Goal: Task Accomplishment & Management: Use online tool/utility

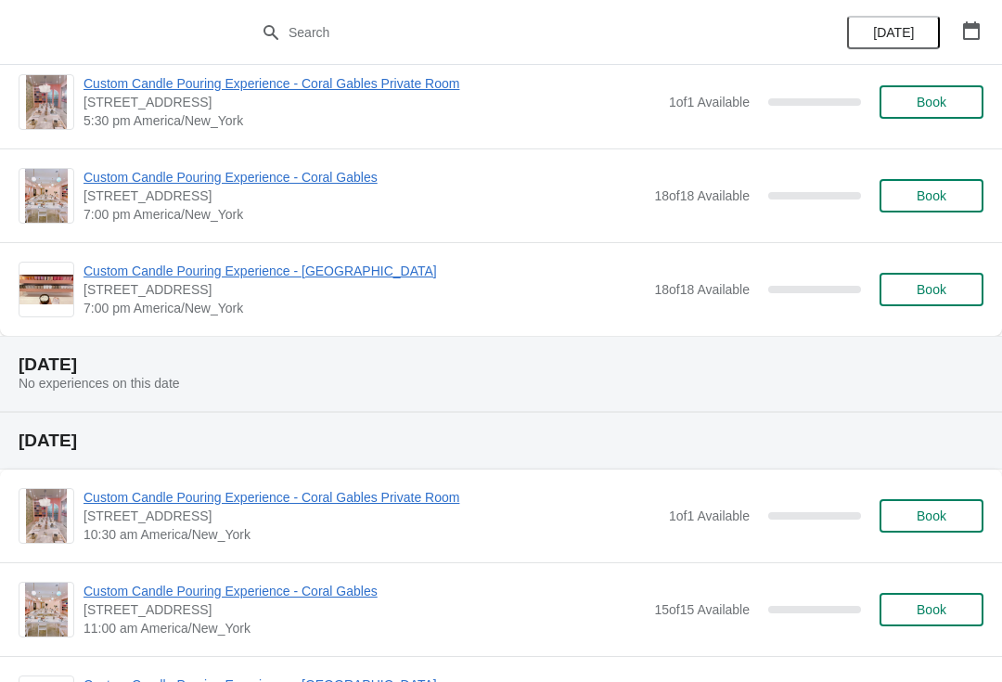
scroll to position [8009, 0]
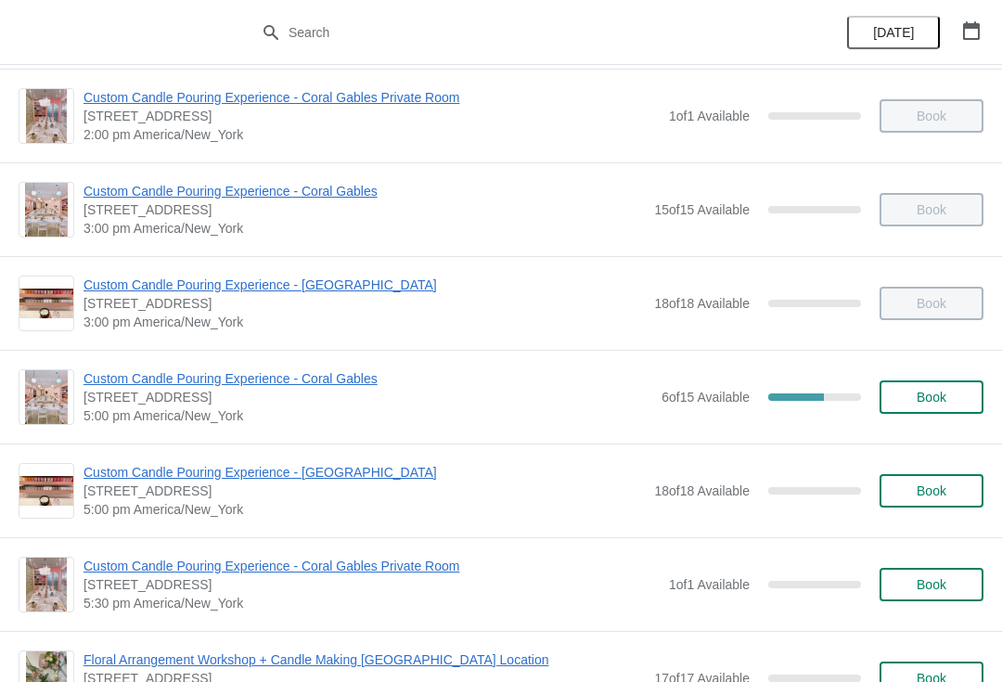
scroll to position [567, 0]
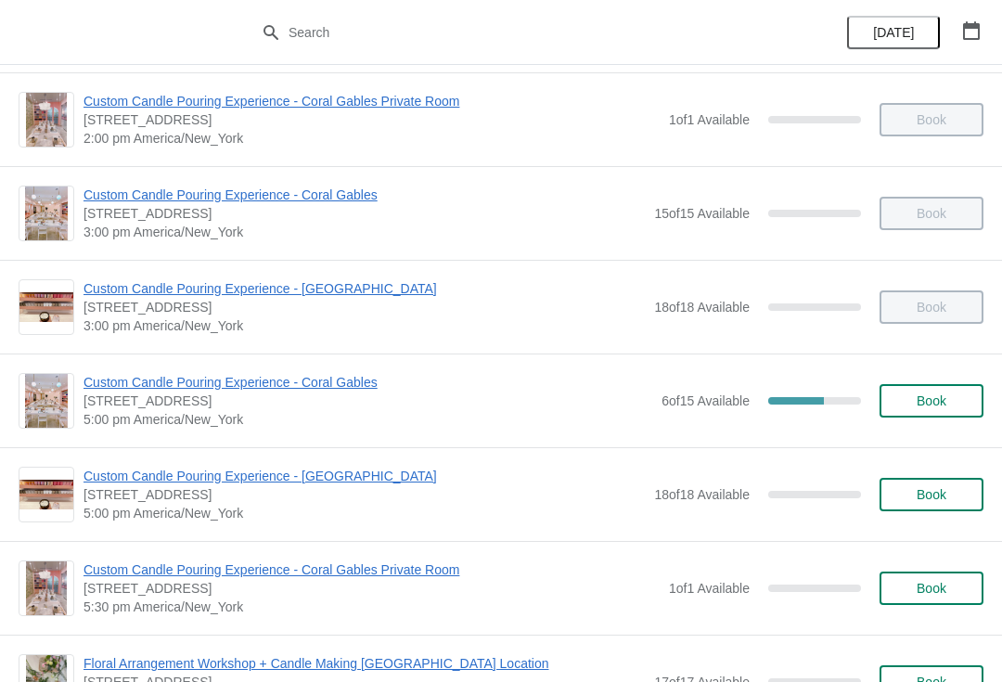
click at [156, 390] on span "Custom Candle Pouring Experience - Coral Gables" at bounding box center [368, 382] width 569 height 19
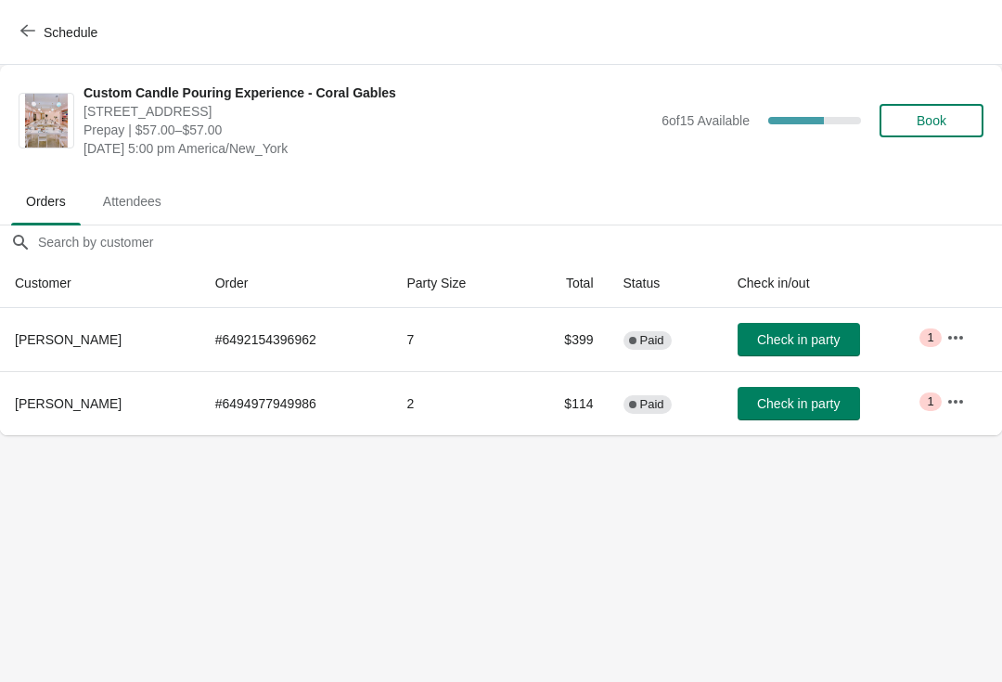
click at [962, 418] on button "button" at bounding box center [955, 401] width 33 height 33
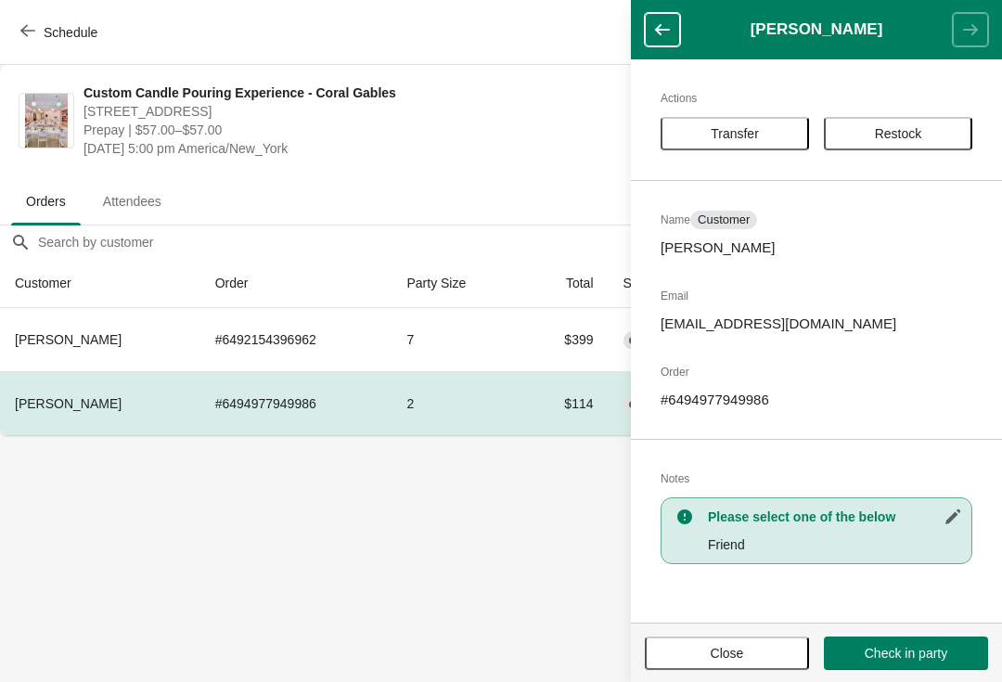
click at [729, 135] on span "Transfer" at bounding box center [735, 133] width 48 height 15
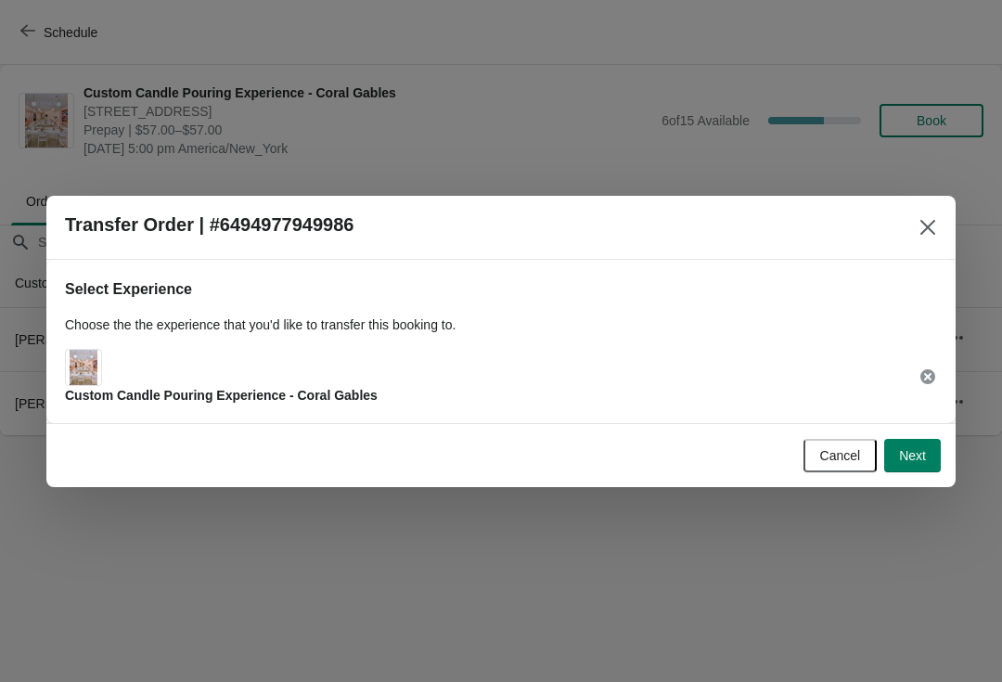
click at [931, 449] on button "Next" at bounding box center [912, 455] width 57 height 33
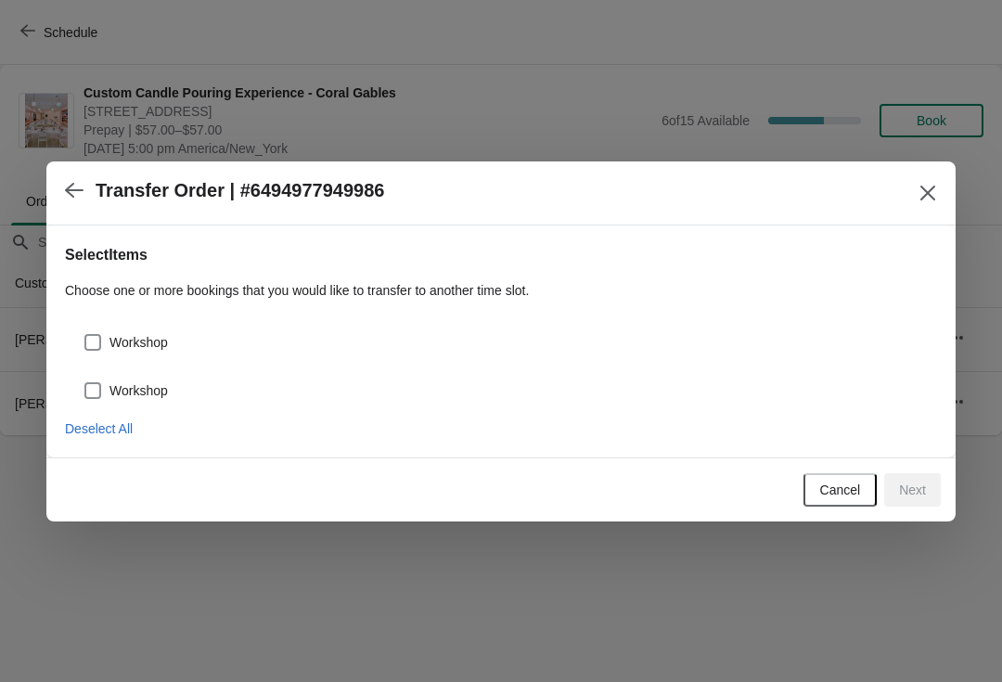
click at [88, 339] on span at bounding box center [92, 342] width 17 height 17
click at [85, 335] on input "Workshop" at bounding box center [84, 334] width 1 height 1
checkbox input "true"
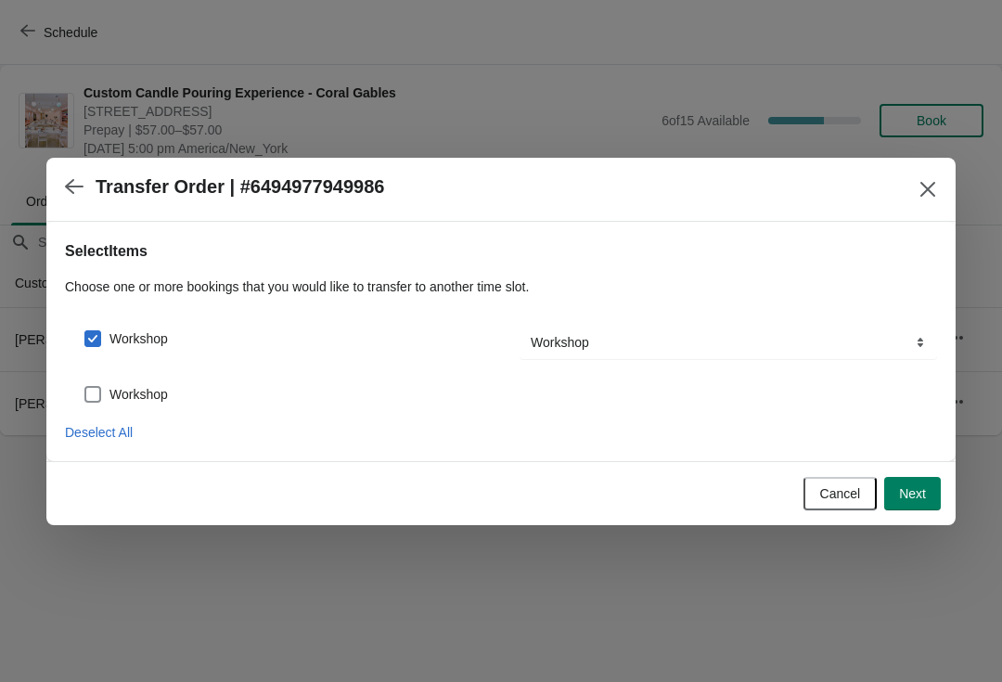
click at [87, 393] on span at bounding box center [92, 394] width 17 height 17
click at [85, 387] on input "Workshop" at bounding box center [84, 386] width 1 height 1
checkbox input "true"
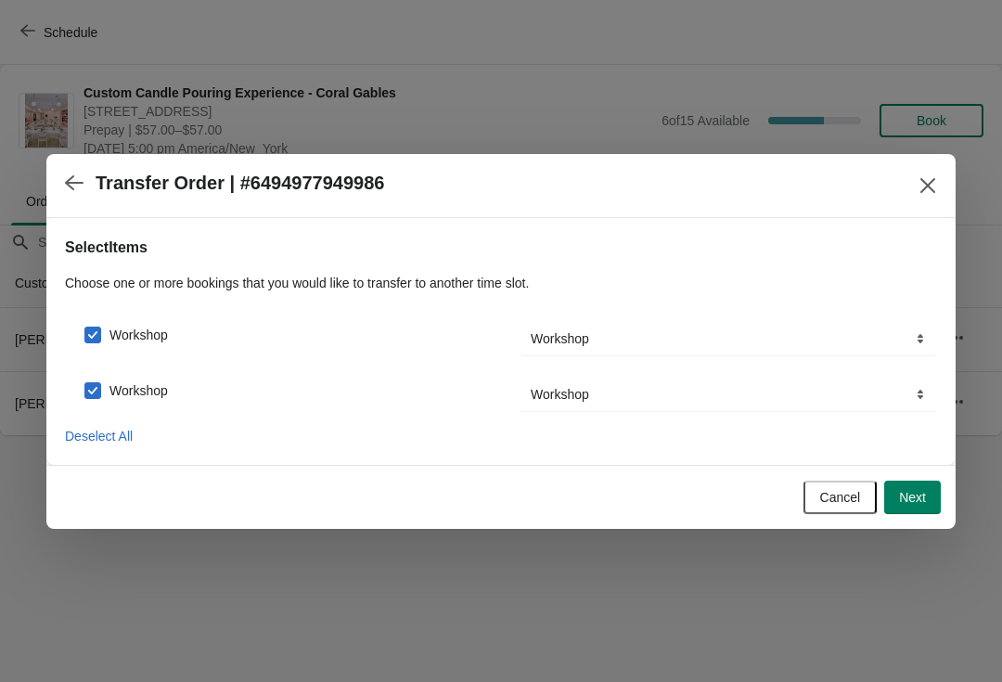
click at [920, 497] on span "Next" at bounding box center [912, 497] width 27 height 15
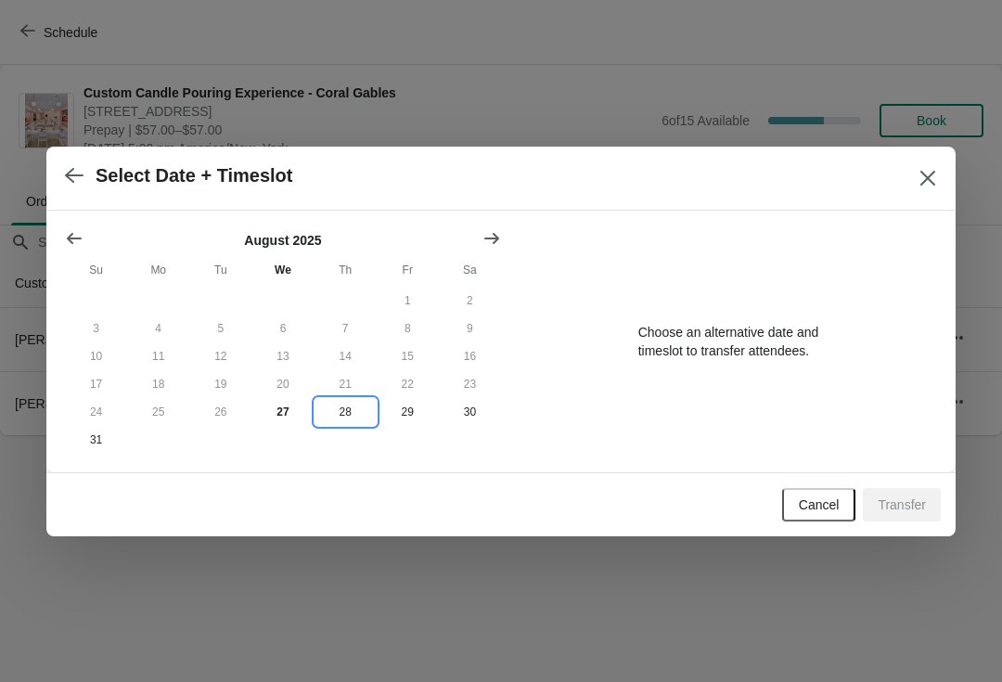
click at [343, 421] on button "28" at bounding box center [346, 412] width 62 height 28
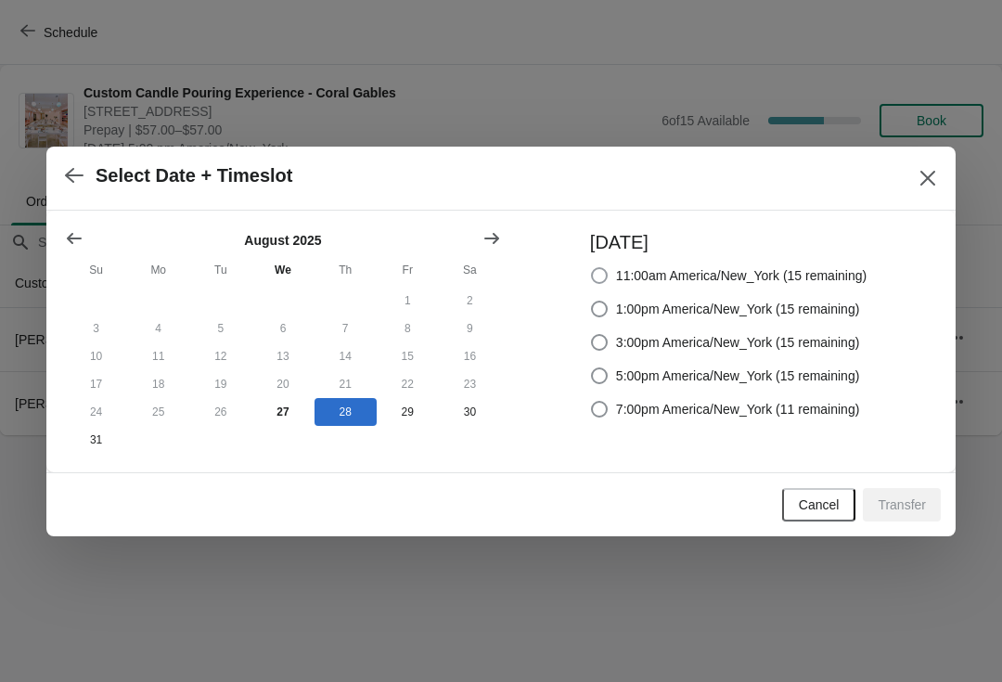
click at [611, 277] on label "11:00am America/New_York (15 remaining)" at bounding box center [728, 276] width 277 height 26
click at [592, 268] on input "11:00am America/New_York (15 remaining)" at bounding box center [591, 267] width 1 height 1
radio input "true"
click at [890, 501] on span "Transfer" at bounding box center [902, 504] width 48 height 15
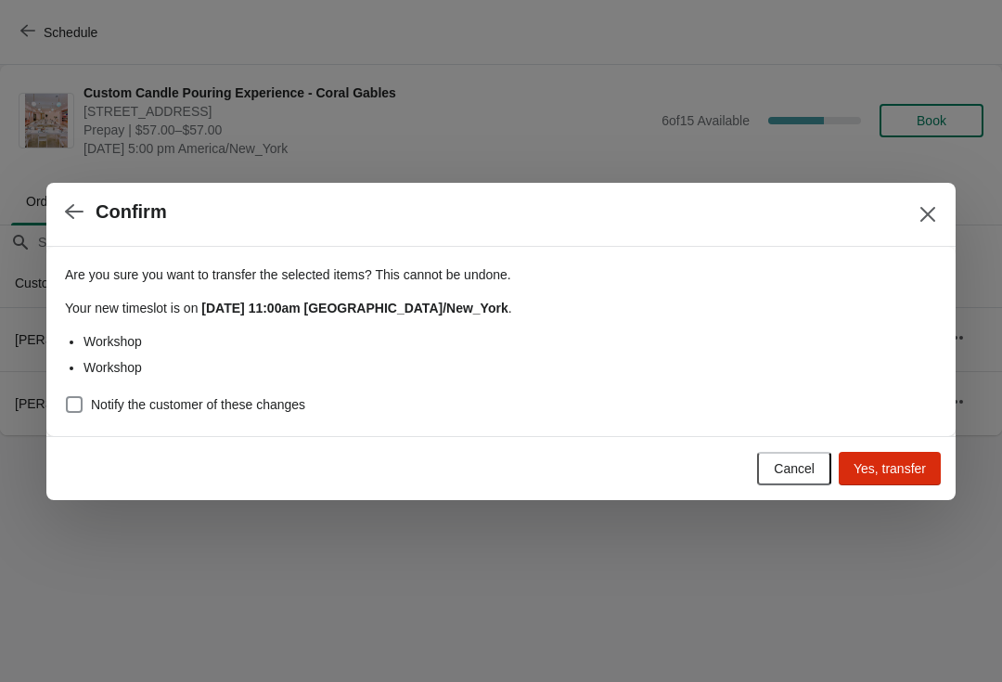
click at [110, 414] on label "Notify the customer of these changes" at bounding box center [185, 405] width 240 height 26
click at [67, 397] on input "Notify the customer of these changes" at bounding box center [66, 396] width 1 height 1
checkbox input "true"
click at [870, 478] on button "Yes, transfer" at bounding box center [890, 468] width 102 height 33
